Goal: Navigation & Orientation: Understand site structure

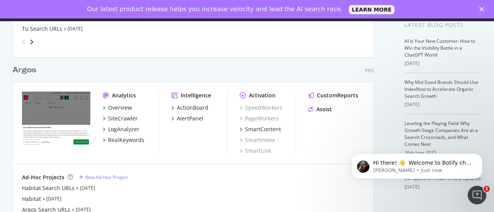
scroll to position [211, 0]
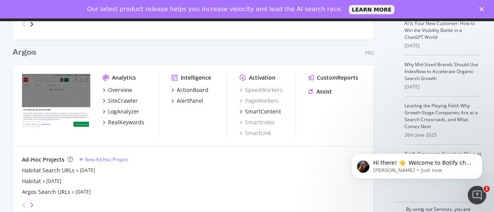
click at [31, 206] on icon "angle-right" at bounding box center [32, 205] width 4 height 6
click at [22, 204] on icon "angle-left" at bounding box center [24, 205] width 4 height 6
click at [31, 204] on icon "angle-right" at bounding box center [32, 205] width 4 height 6
click at [23, 204] on icon "angle-left" at bounding box center [24, 205] width 4 height 6
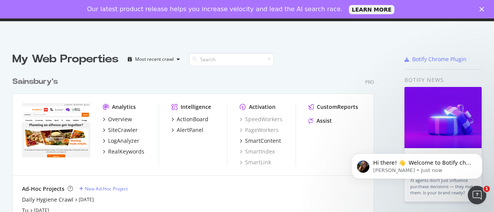
scroll to position [0, 0]
